Goal: Book appointment/travel/reservation

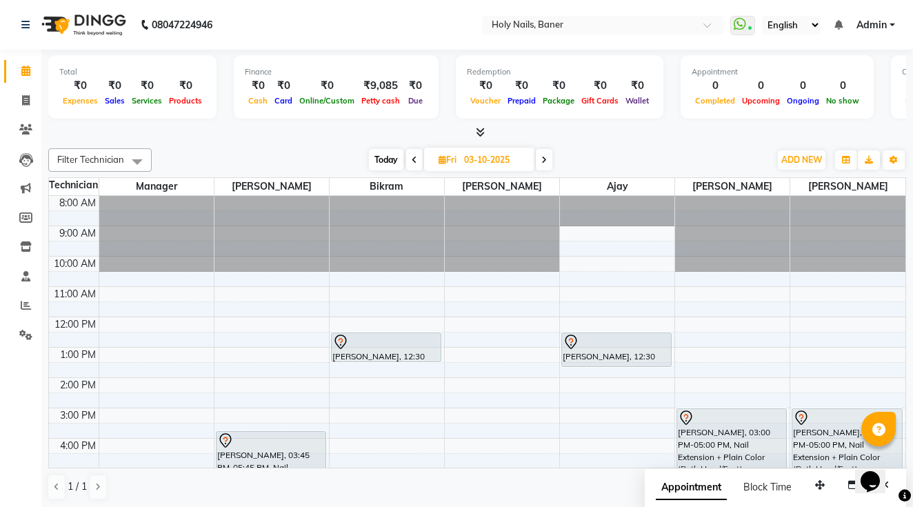
scroll to position [67, 0]
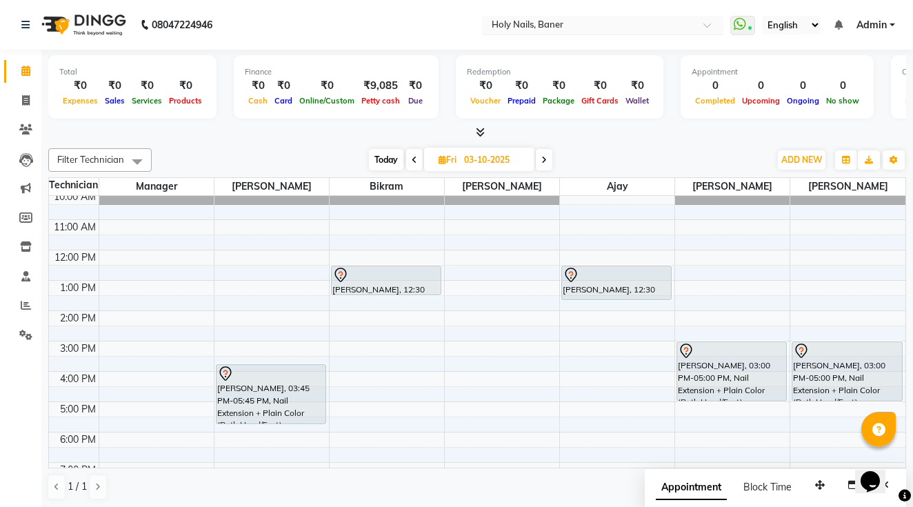
click at [489, 20] on input "text" at bounding box center [589, 26] width 200 height 14
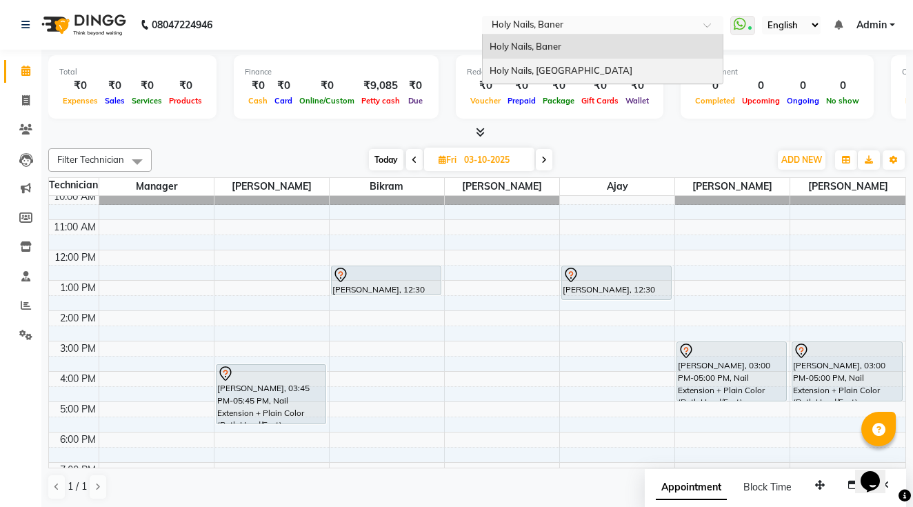
click at [489, 75] on span "Holy Nails, [GEOGRAPHIC_DATA]" at bounding box center [560, 70] width 143 height 11
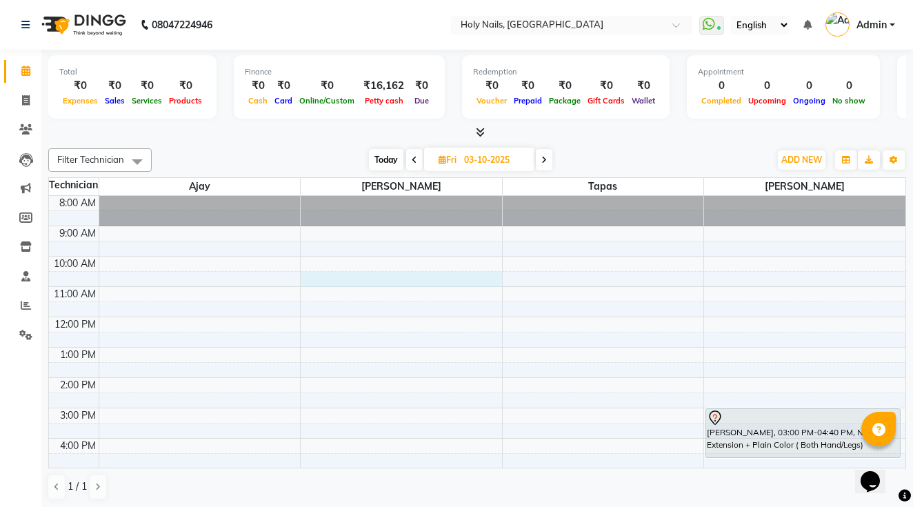
click at [317, 280] on div "8:00 AM 9:00 AM 10:00 AM 11:00 AM 12:00 PM 1:00 PM 2:00 PM 3:00 PM 4:00 PM 5:00…" at bounding box center [477, 393] width 856 height 394
select select "62064"
select select "630"
select select "tentative"
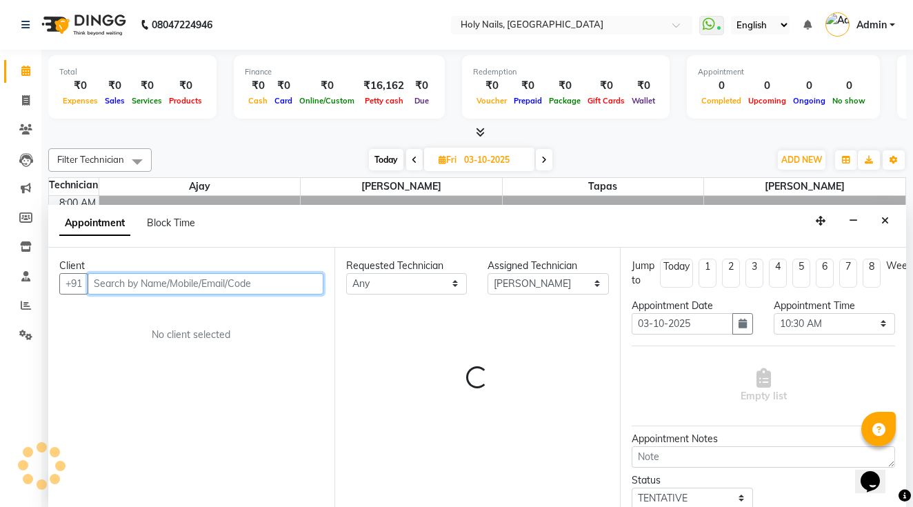
scroll to position [1, 0]
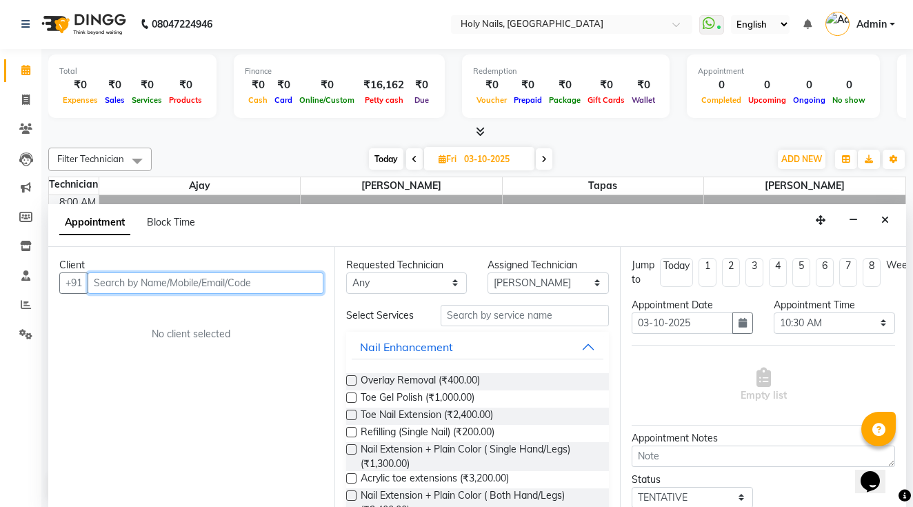
paste input "98509 55261"
click at [128, 282] on input "98509 55261" at bounding box center [177, 282] width 179 height 21
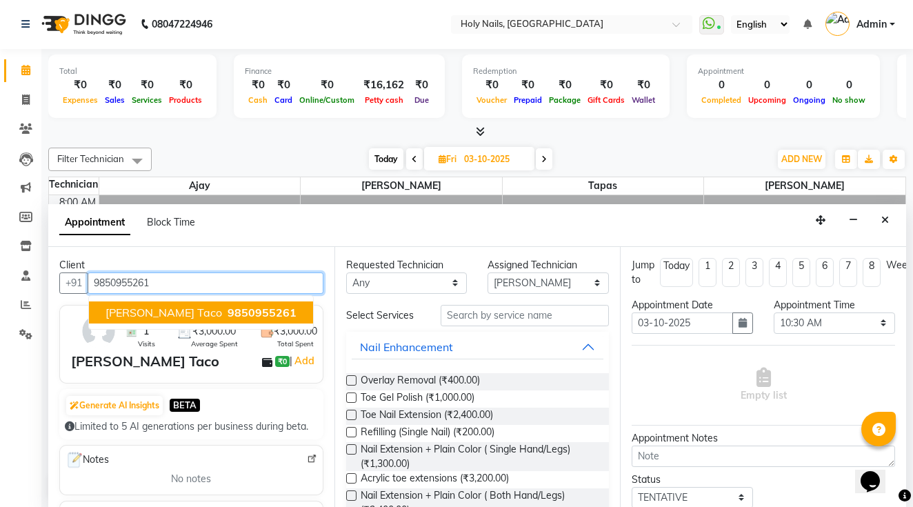
click at [227, 306] on span "9850955261" at bounding box center [261, 312] width 69 height 14
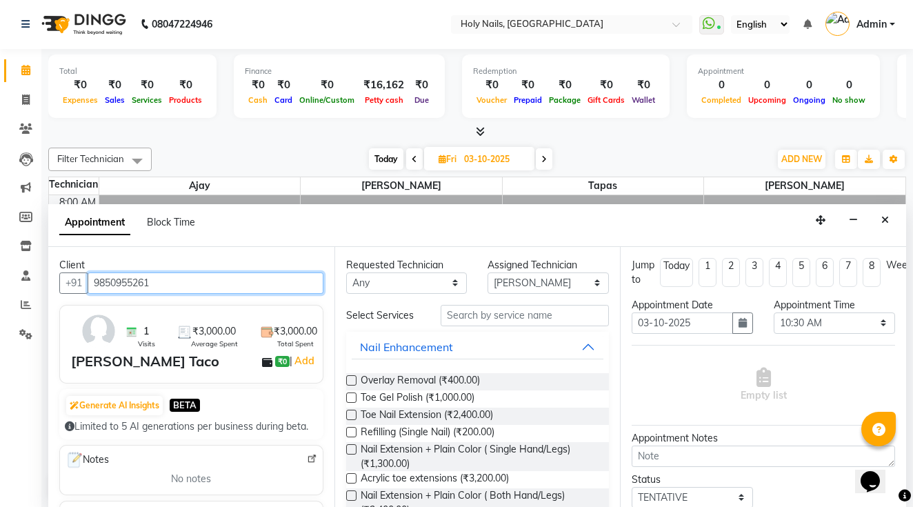
type input "9850955261"
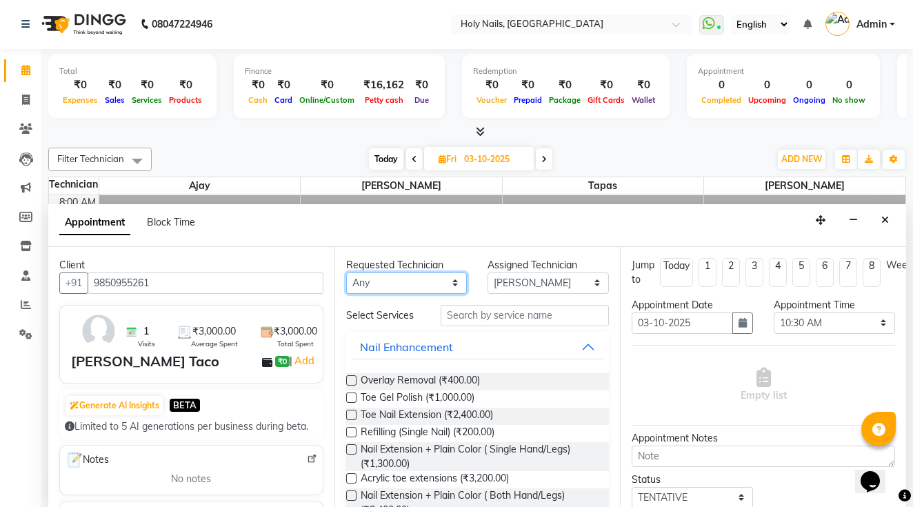
select select "62064"
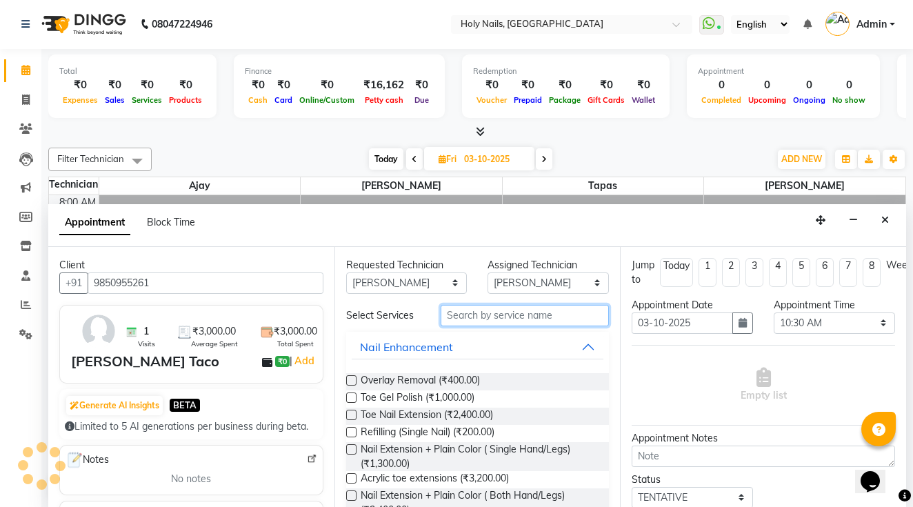
click at [471, 312] on input "text" at bounding box center [524, 315] width 168 height 21
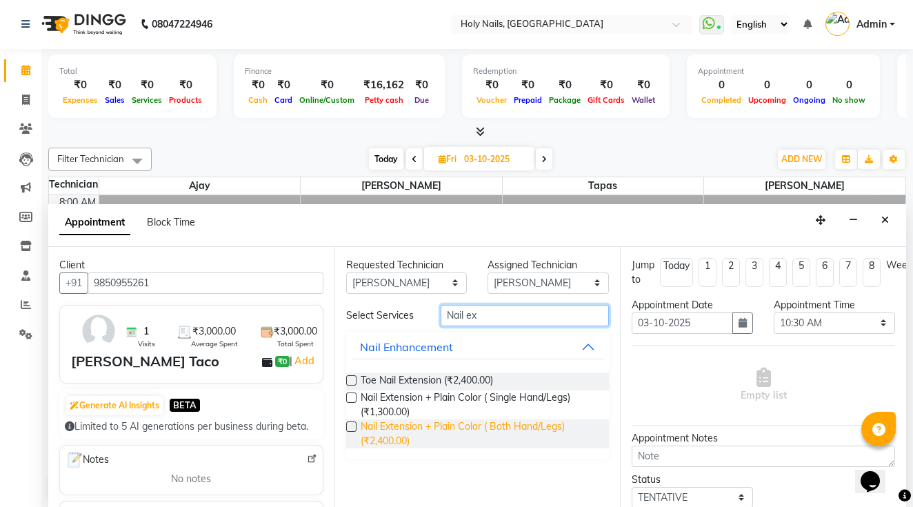
type input "Nail ex"
click at [492, 428] on span "Nail Extension + Plain Color ( Both Hand/Legs) (₹2,400.00)" at bounding box center [479, 433] width 238 height 29
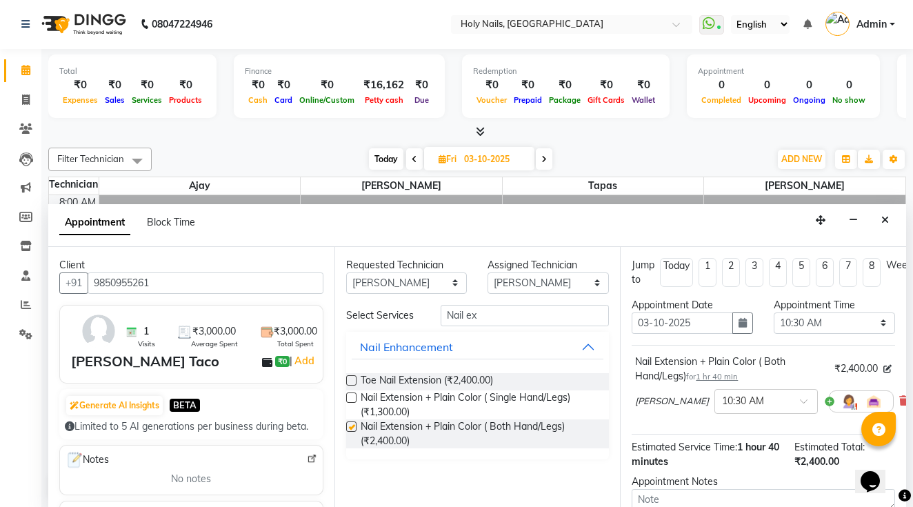
checkbox input "false"
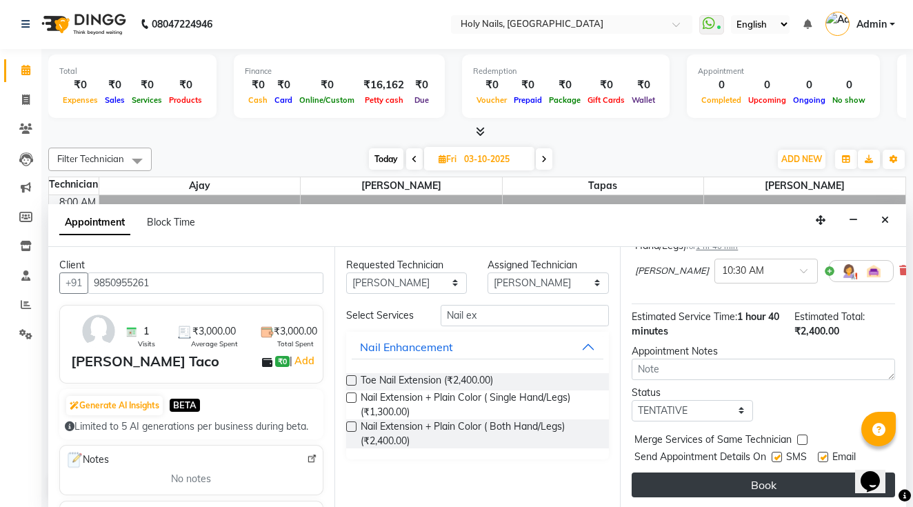
scroll to position [130, 0]
click at [733, 482] on button "Book" at bounding box center [762, 484] width 263 height 25
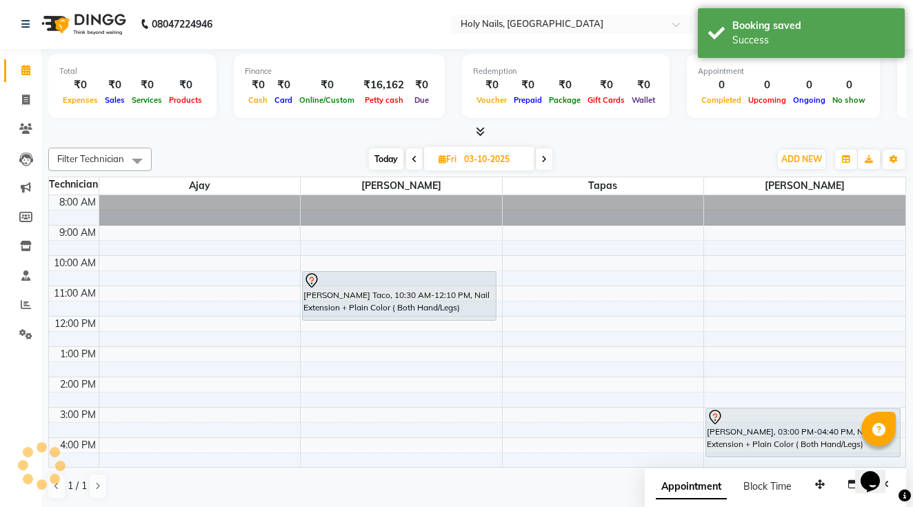
scroll to position [0, 0]
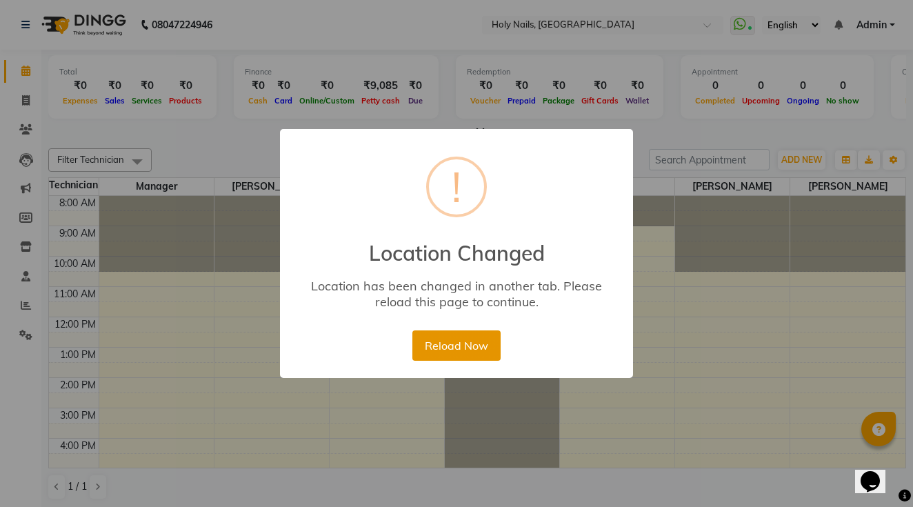
click at [456, 351] on button "Reload Now" at bounding box center [456, 345] width 88 height 30
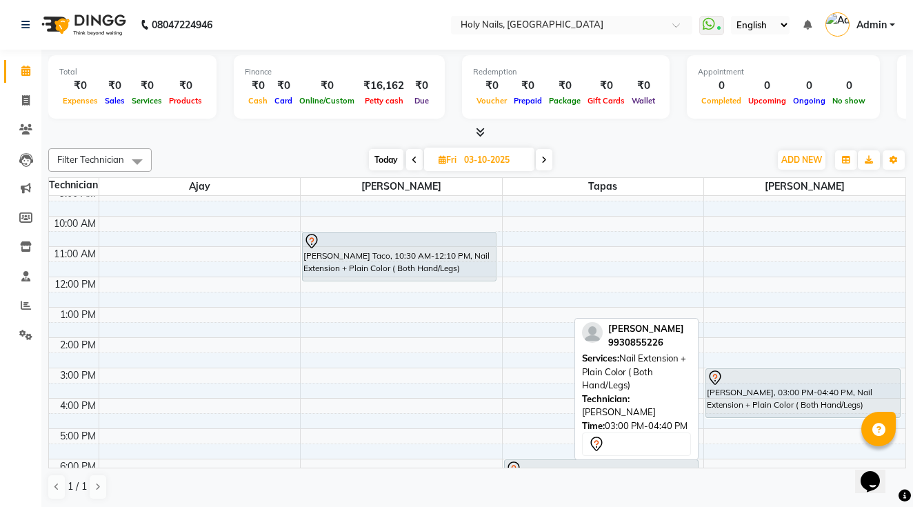
scroll to position [41, 0]
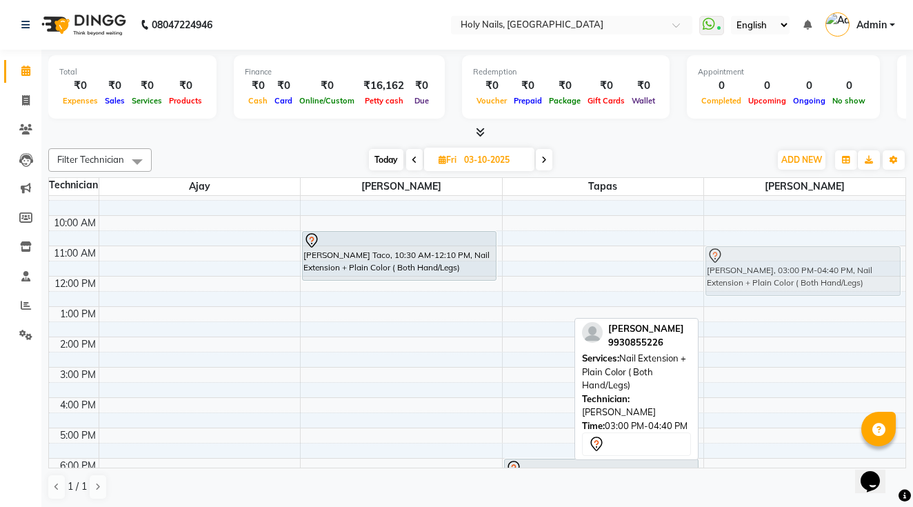
drag, startPoint x: 740, startPoint y: 378, endPoint x: 727, endPoint y: 261, distance: 118.6
click at [727, 261] on div "[PERSON_NAME], 03:00 PM-04:40 PM, Nail Extension + Plain Color ( Both Hand/Legs…" at bounding box center [804, 352] width 201 height 394
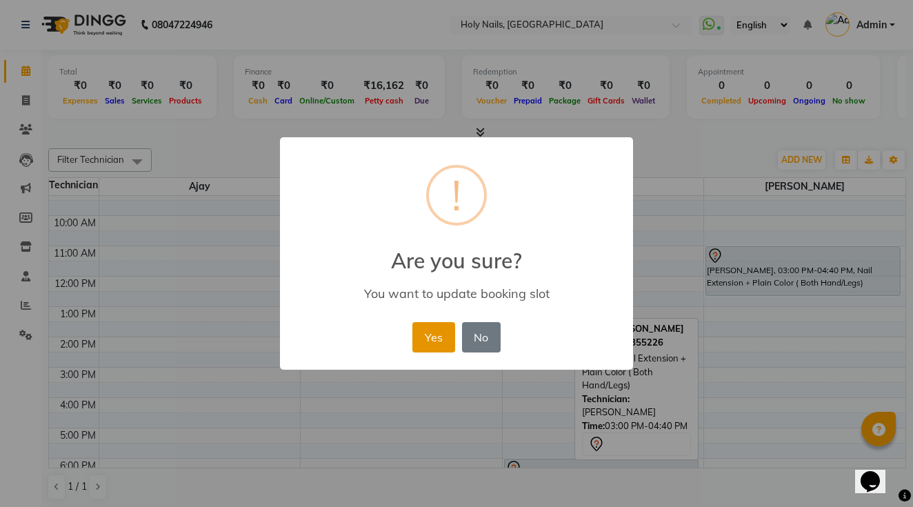
click at [430, 334] on button "Yes" at bounding box center [433, 337] width 42 height 30
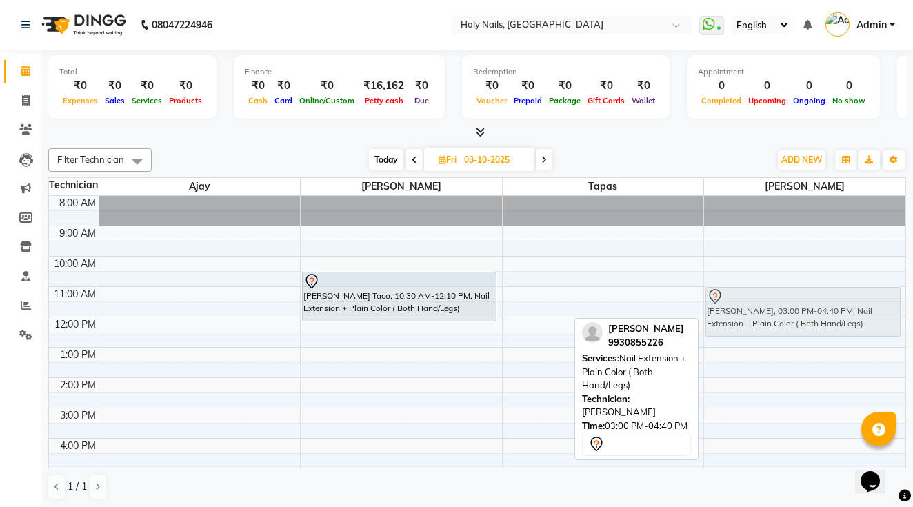
drag, startPoint x: 724, startPoint y: 422, endPoint x: 724, endPoint y: 305, distance: 116.5
click at [724, 305] on div "[PERSON_NAME], 03:00 PM-04:40 PM, Nail Extension + Plain Color ( Both Hand/Legs…" at bounding box center [804, 393] width 201 height 394
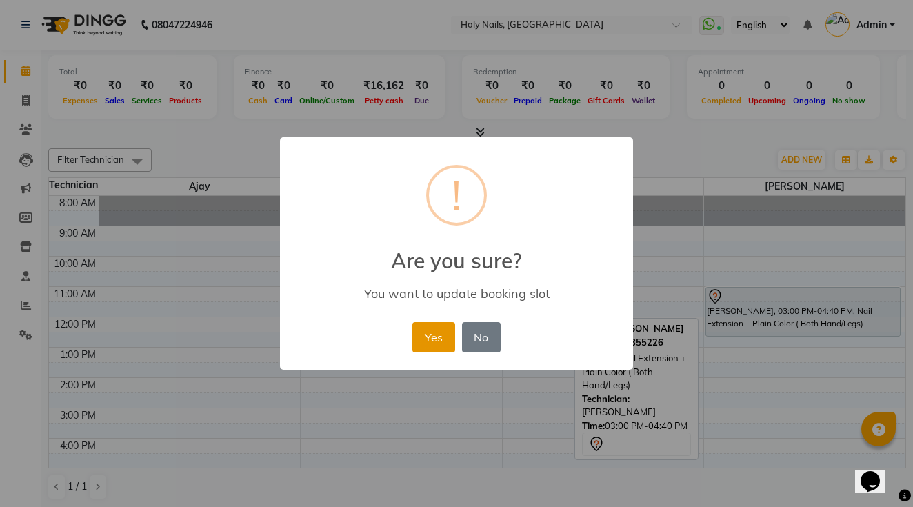
click at [434, 329] on button "Yes" at bounding box center [433, 337] width 42 height 30
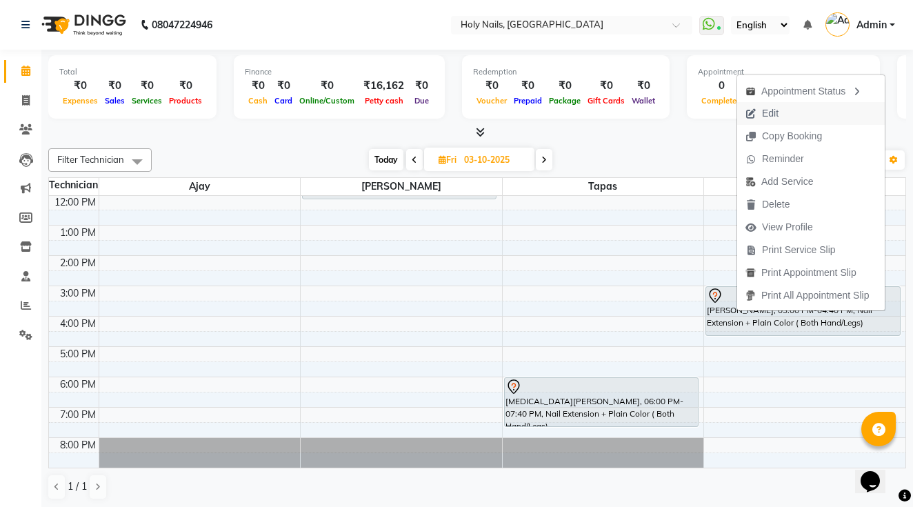
click at [775, 112] on span "Edit" at bounding box center [770, 113] width 17 height 14
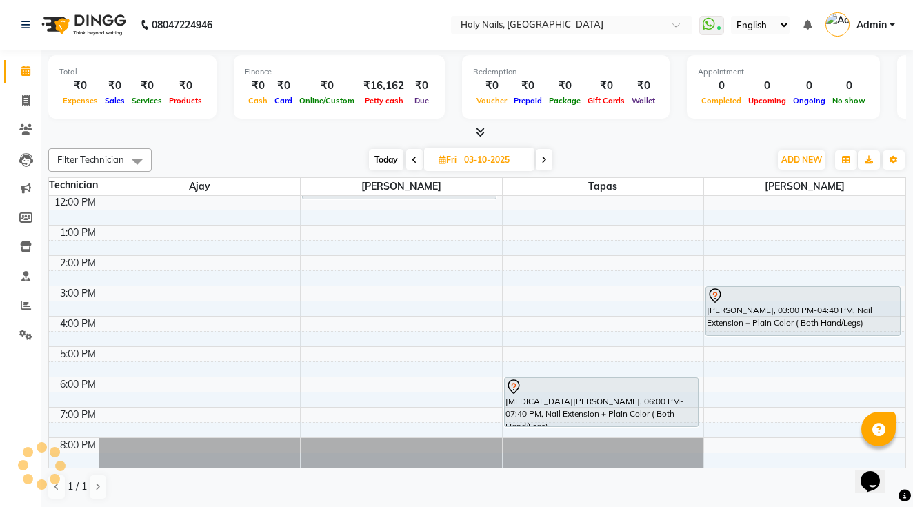
select select "tentative"
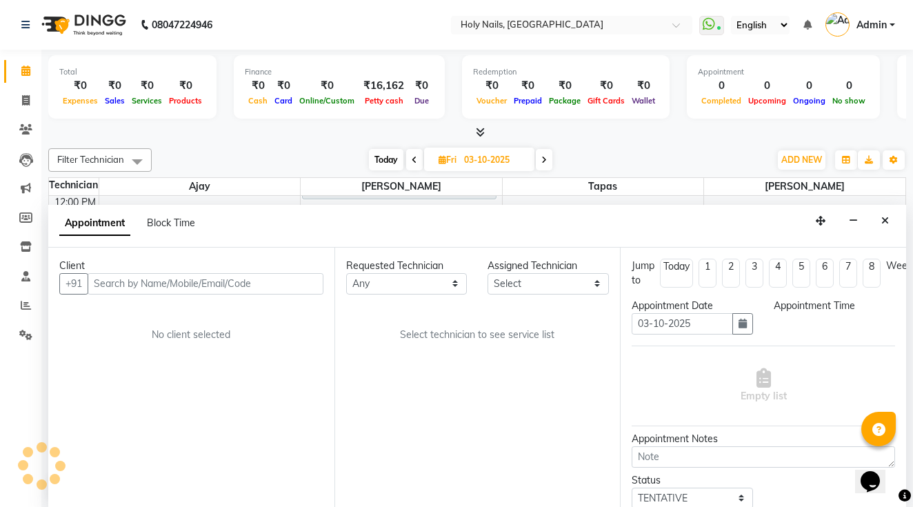
select select "43997"
select select "900"
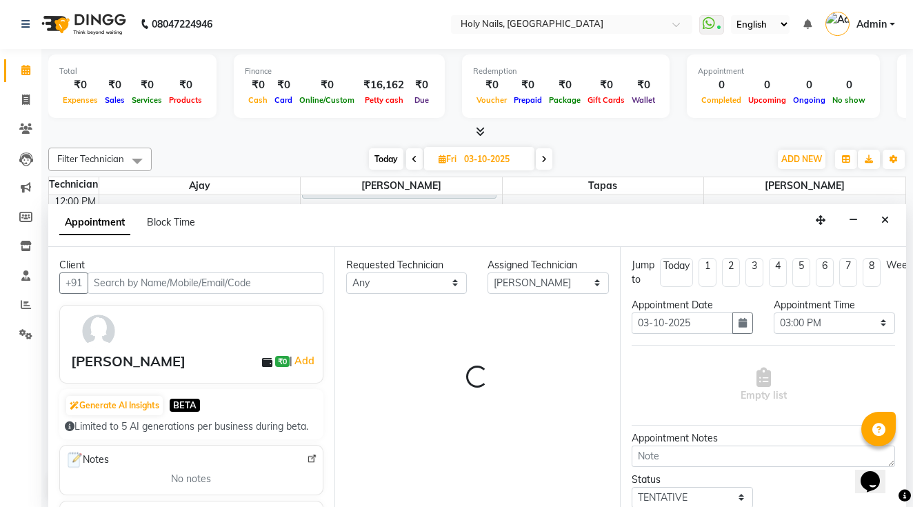
select select "2963"
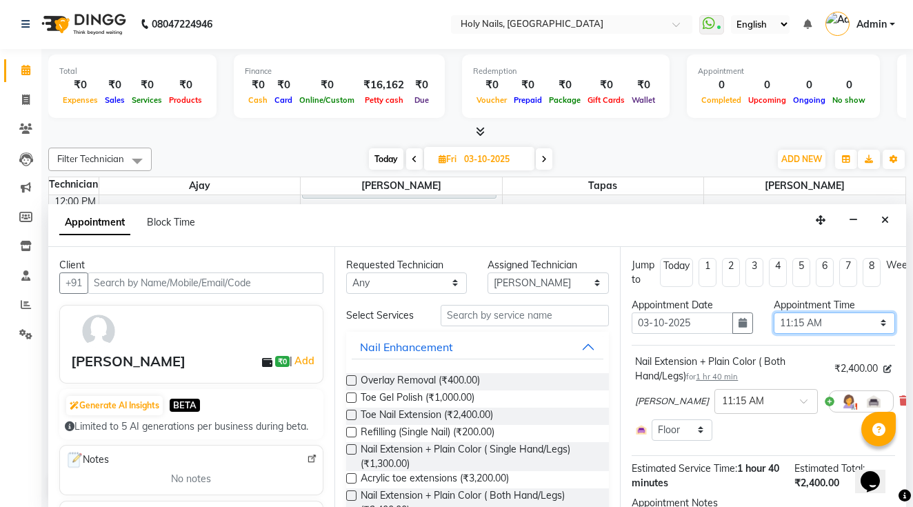
select select "660"
click at [708, 221] on div "Appointment Block Time" at bounding box center [476, 225] width 857 height 43
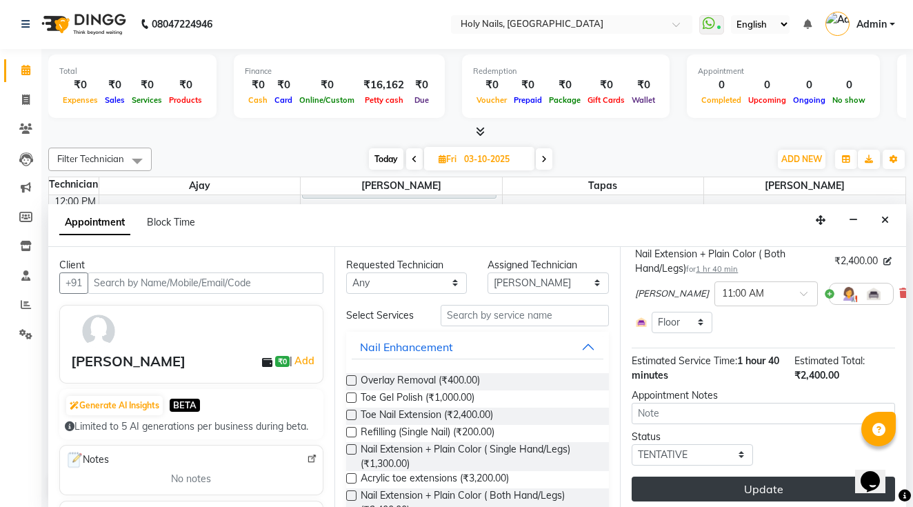
click at [764, 484] on button "Update" at bounding box center [762, 488] width 263 height 25
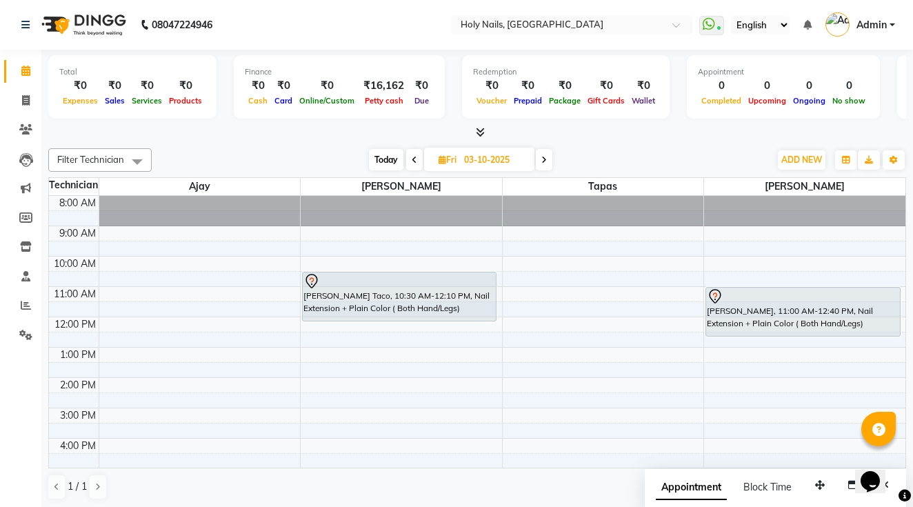
scroll to position [0, 0]
